Goal: Ask a question

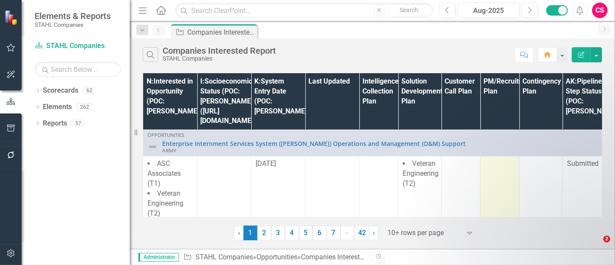
drag, startPoint x: 0, startPoint y: 0, endPoint x: 502, endPoint y: 168, distance: 529.5
click at [502, 168] on td at bounding box center [500, 203] width 39 height 95
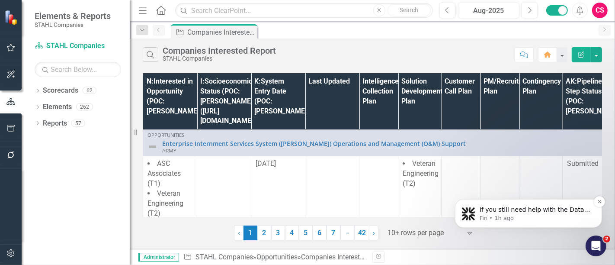
click at [512, 213] on p "If you still need help with the Data Loader settings or have any other question…" at bounding box center [535, 209] width 112 height 9
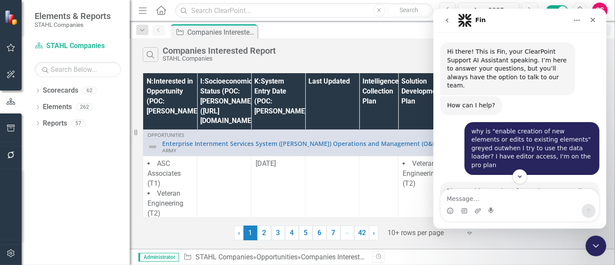
scroll to position [1, 0]
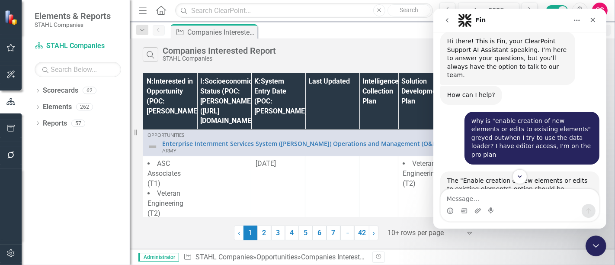
click at [516, 118] on div "why is "enable creation of new elements or edits to existing elements" greyed o…" at bounding box center [531, 138] width 121 height 42
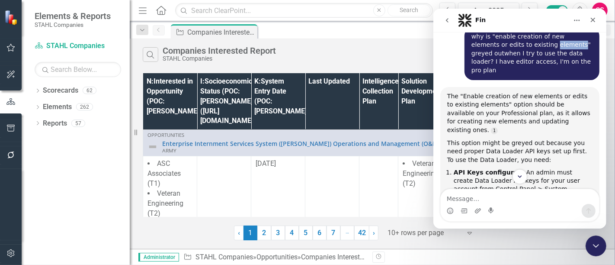
scroll to position [94, 0]
click at [516, 138] on div "This option might be greyed out because you need proper Data Loader API keys se…" at bounding box center [519, 151] width 145 height 26
click at [489, 94] on div "The "Enable creation of new elements or edits to existing elements" option shou…" at bounding box center [519, 113] width 145 height 42
drag, startPoint x: 448, startPoint y: 77, endPoint x: 474, endPoint y: 146, distance: 73.7
drag, startPoint x: 474, startPoint y: 146, endPoint x: 510, endPoint y: 90, distance: 65.8
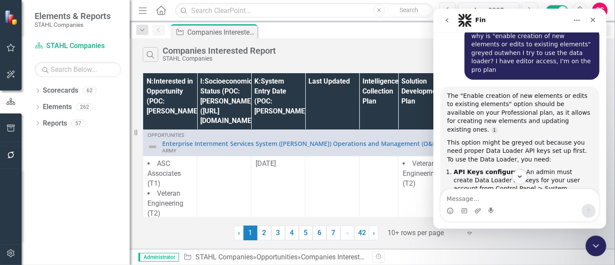
click at [510, 92] on div "The "Enable creation of new elements or edits to existing elements" option shou…" at bounding box center [519, 113] width 145 height 42
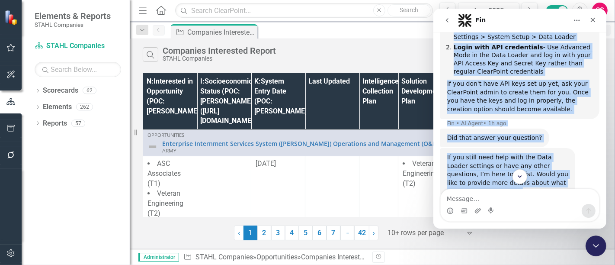
scroll to position [258, 0]
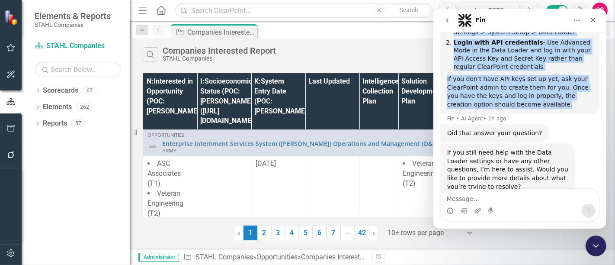
drag, startPoint x: 448, startPoint y: 79, endPoint x: 542, endPoint y: 86, distance: 94.1
click at [542, 86] on div "The "Enable creation of new elements or edits to existing elements" option shou…" at bounding box center [519, 19] width 159 height 192
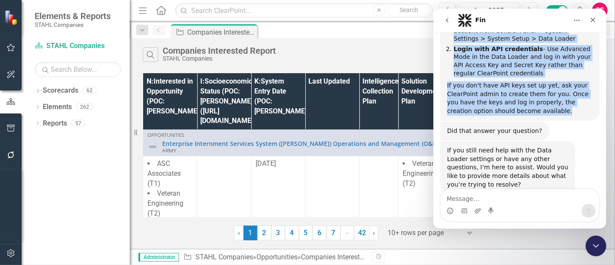
scroll to position [250, 0]
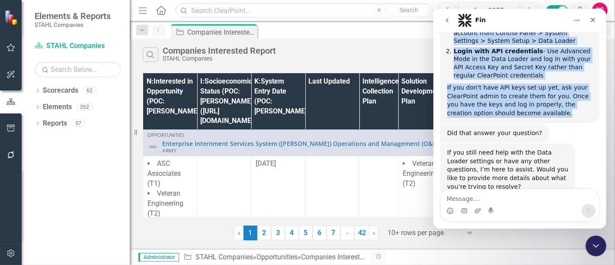
copy div "The "Enable creation of new elements or edits to existing elements" option shou…"
